Goal: Task Accomplishment & Management: Manage account settings

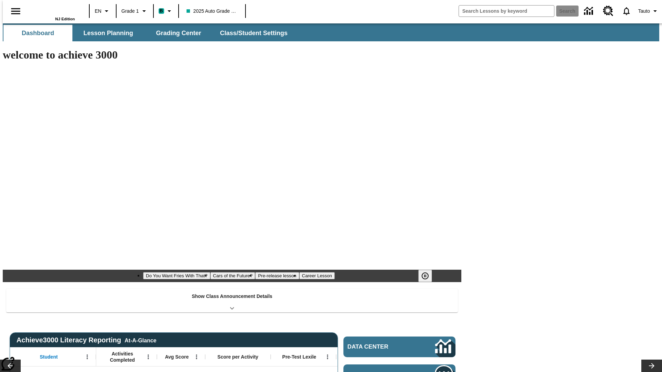
type input "-1"
click at [250, 33] on button "Class/Student Settings" at bounding box center [253, 33] width 79 height 17
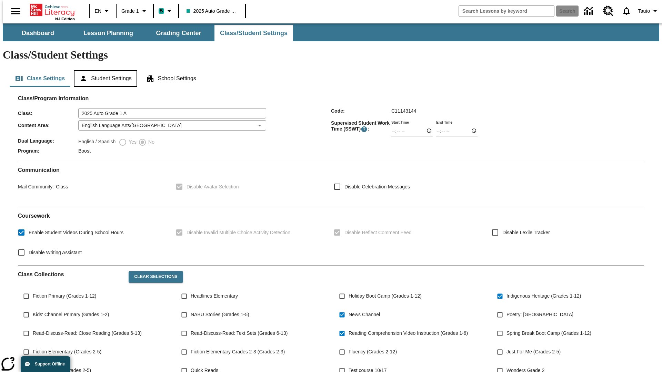
click at [104, 70] on button "Student Settings" at bounding box center [105, 78] width 63 height 17
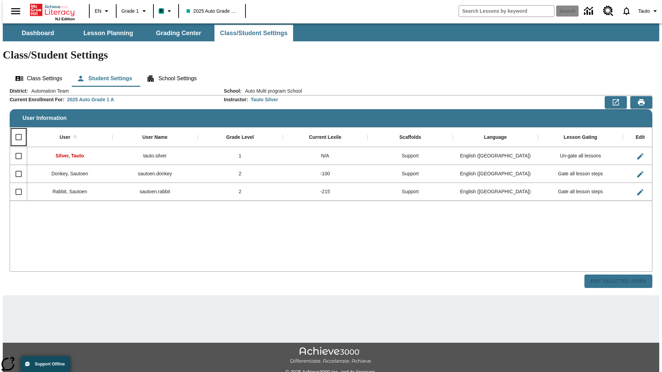
click at [16, 130] on input "Select all rows" at bounding box center [18, 137] width 14 height 14
checkbox input "true"
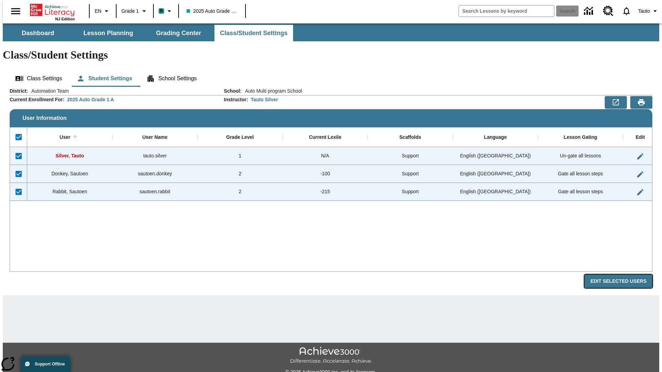
click at [624, 275] on button "Edit Selected Users" at bounding box center [618, 281] width 68 height 13
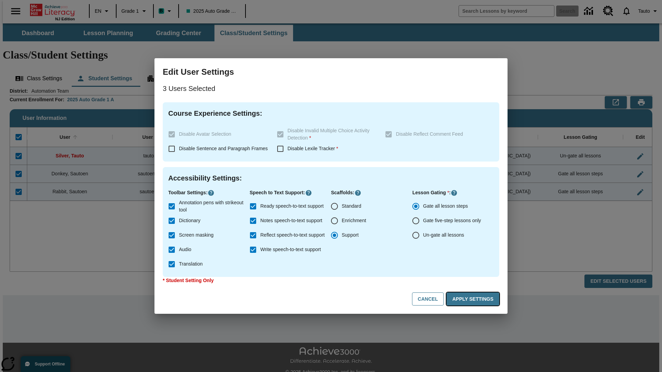
click at [474, 299] on button "Apply Settings" at bounding box center [472, 299] width 53 height 13
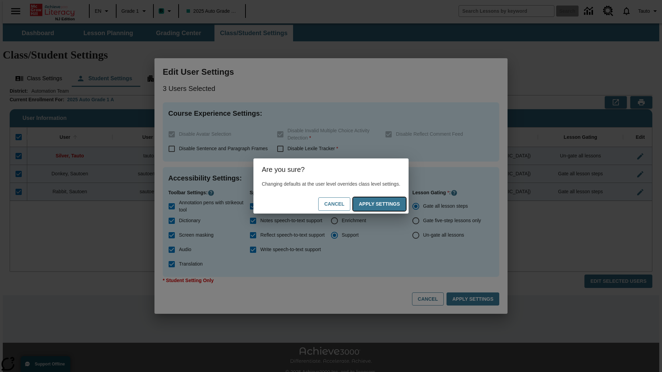
click at [386, 204] on button "Apply Settings" at bounding box center [379, 204] width 53 height 13
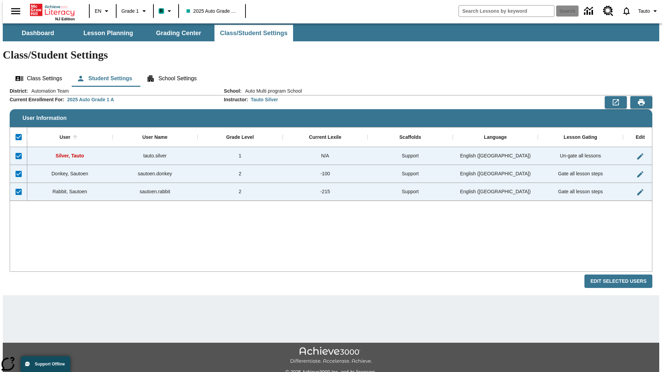
checkbox input "false"
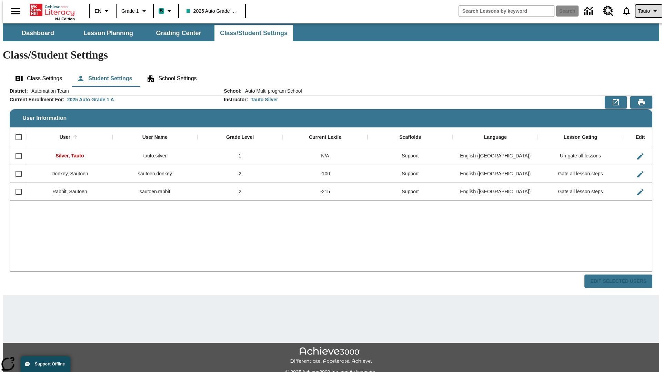
click at [645, 11] on span "Tauto" at bounding box center [644, 11] width 12 height 7
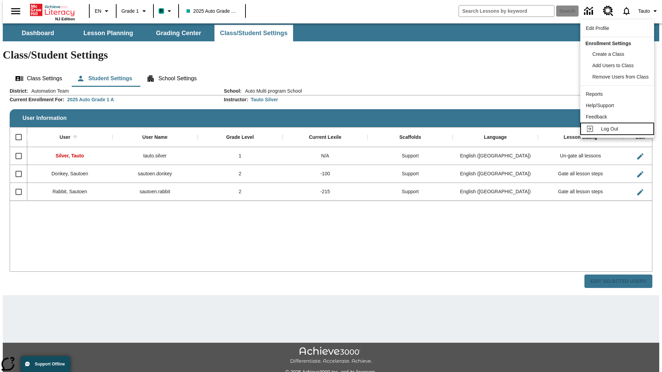
click at [618, 129] on span "Log Out" at bounding box center [609, 129] width 17 height 6
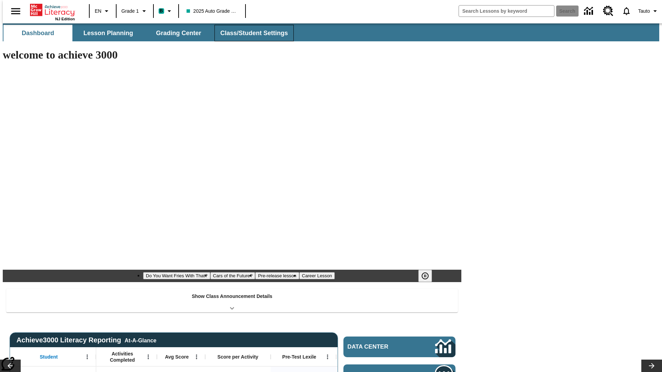
click at [250, 33] on button "Class/Student Settings" at bounding box center [253, 33] width 79 height 17
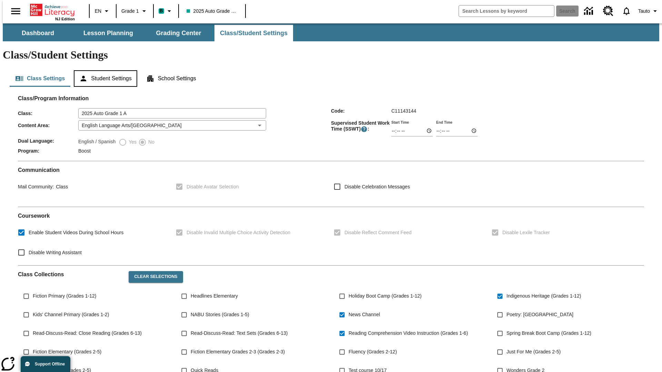
click at [104, 70] on button "Student Settings" at bounding box center [105, 78] width 63 height 17
